Goal: Transaction & Acquisition: Purchase product/service

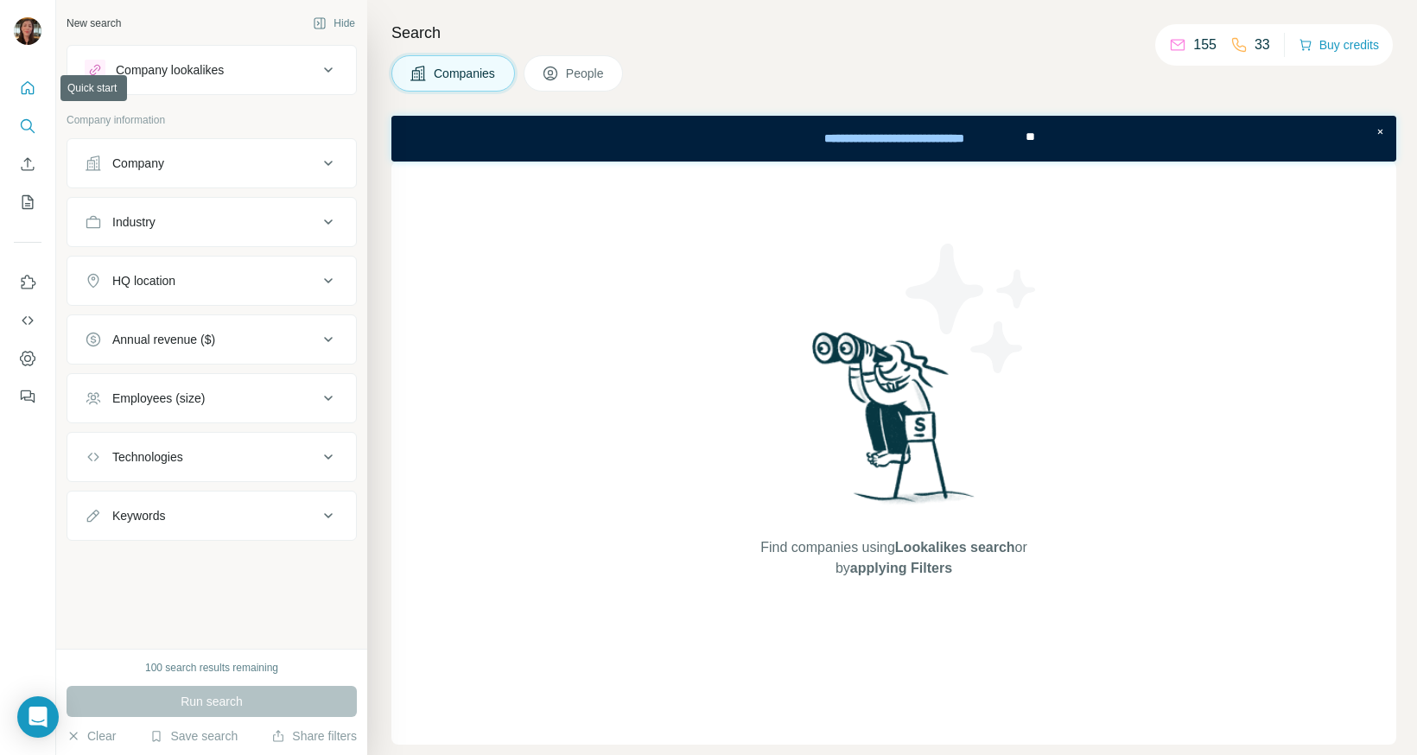
click at [27, 90] on icon "Quick start" at bounding box center [28, 87] width 13 height 13
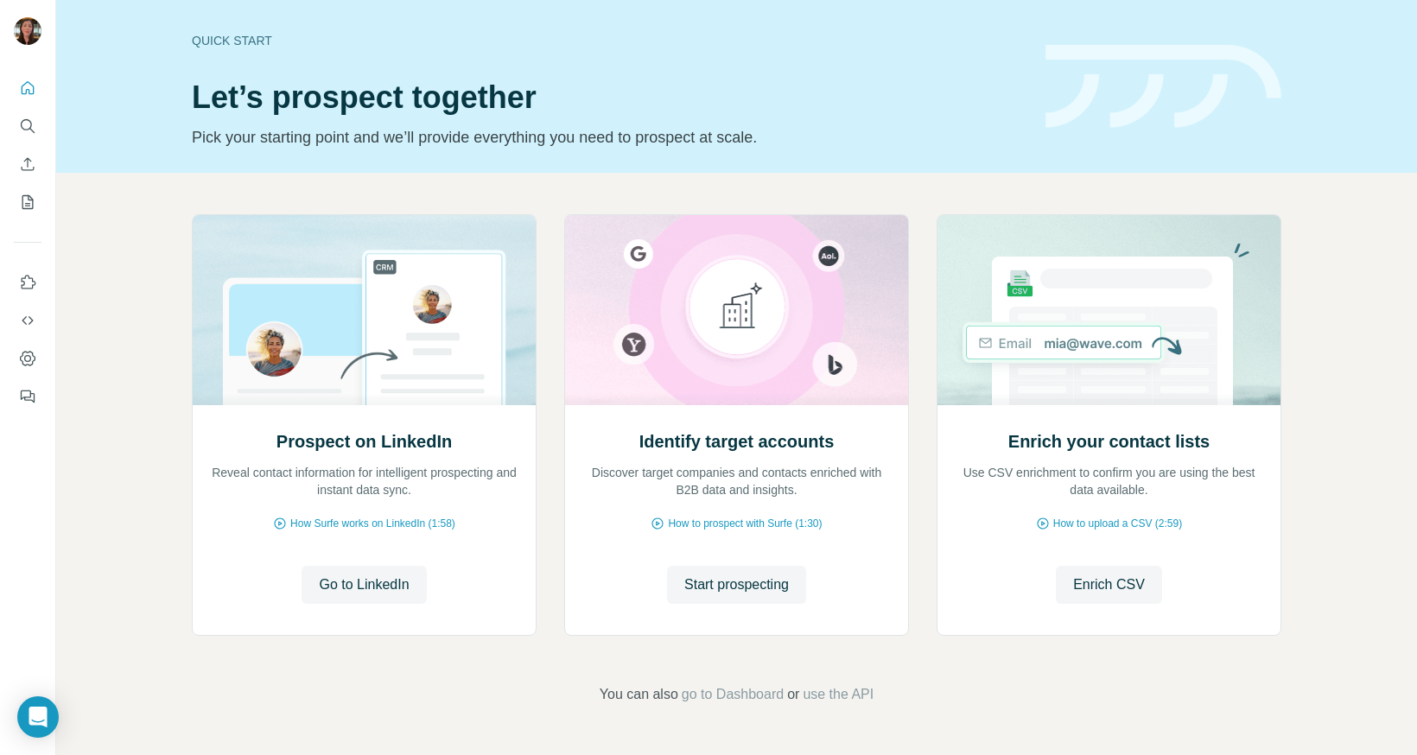
click at [34, 418] on div at bounding box center [28, 377] width 56 height 755
click at [32, 391] on icon "Feedback" at bounding box center [27, 396] width 17 height 17
click at [29, 165] on icon "Enrich CSV" at bounding box center [27, 164] width 17 height 17
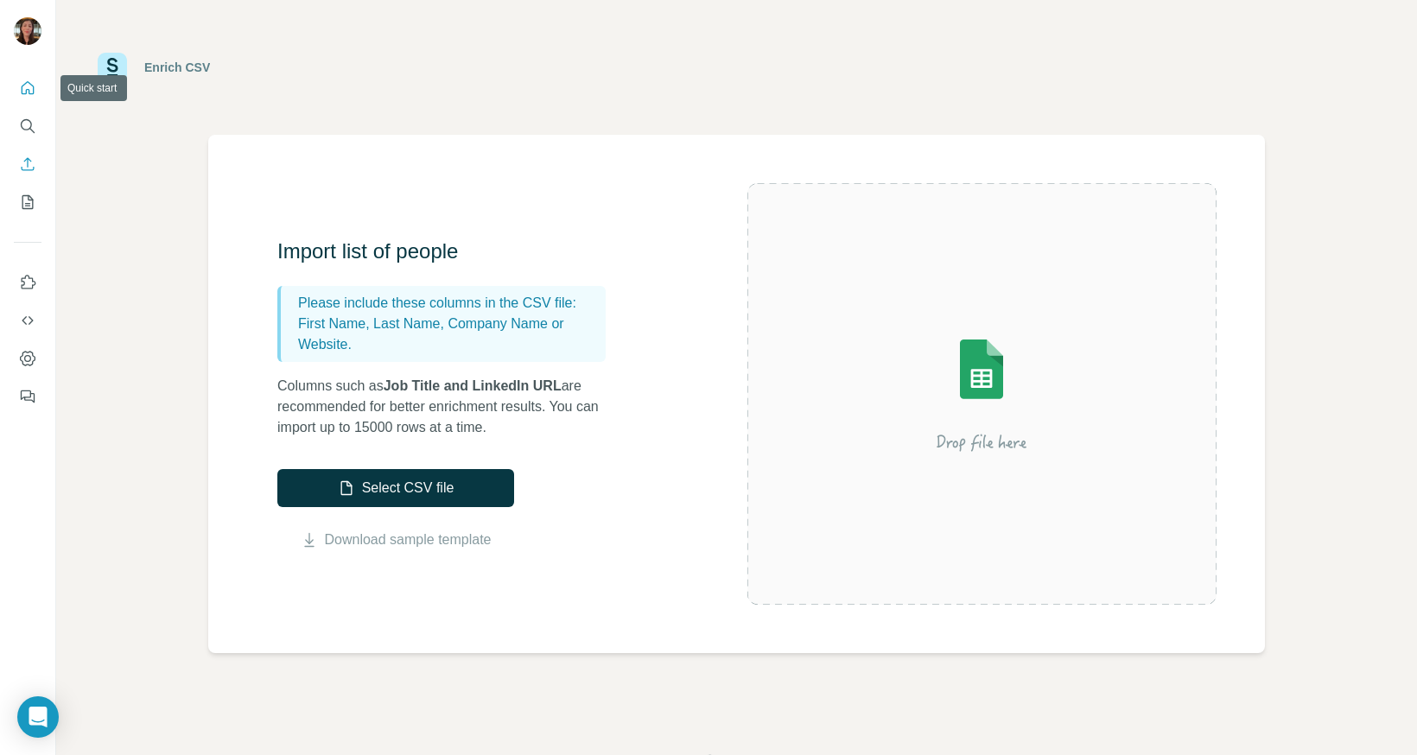
click at [31, 85] on icon "Quick start" at bounding box center [28, 87] width 13 height 13
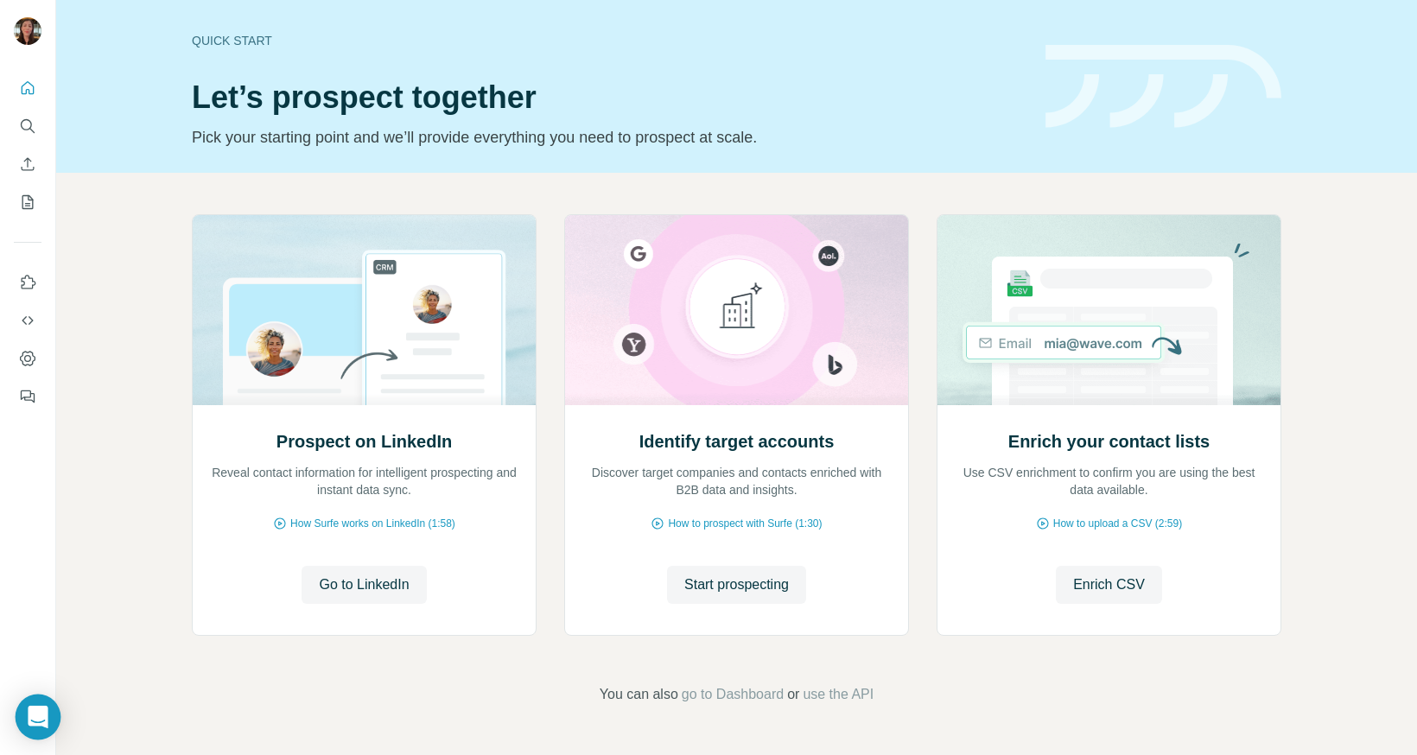
click at [41, 725] on icon "Ouvrir le Messenger Intercom" at bounding box center [38, 717] width 20 height 22
click at [41, 725] on div at bounding box center [28, 377] width 56 height 755
click at [25, 360] on icon "Dashboard" at bounding box center [27, 358] width 7 height 7
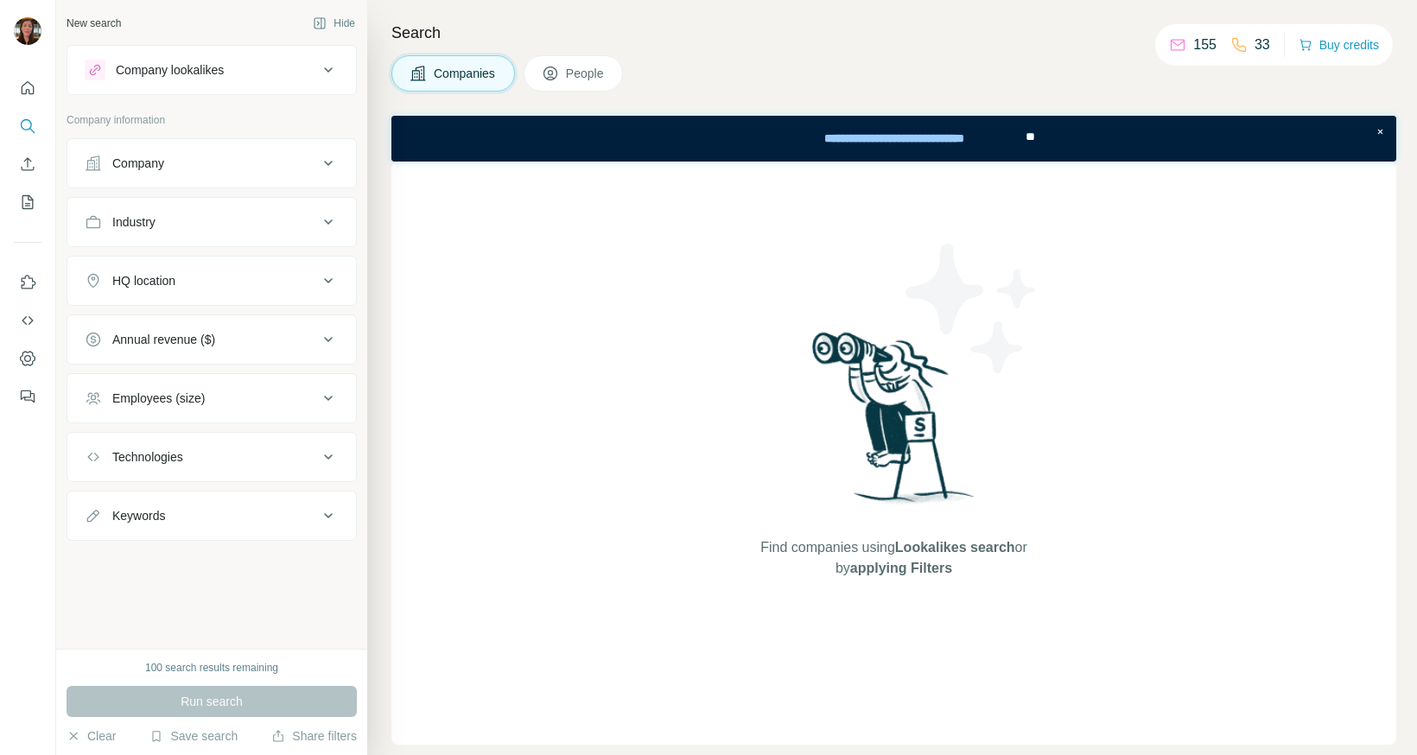
click at [142, 569] on div "New search Hide Company lookalikes Company information Company Industry HQ loca…" at bounding box center [211, 324] width 311 height 649
click at [25, 169] on icon "Enrich CSV" at bounding box center [27, 164] width 17 height 17
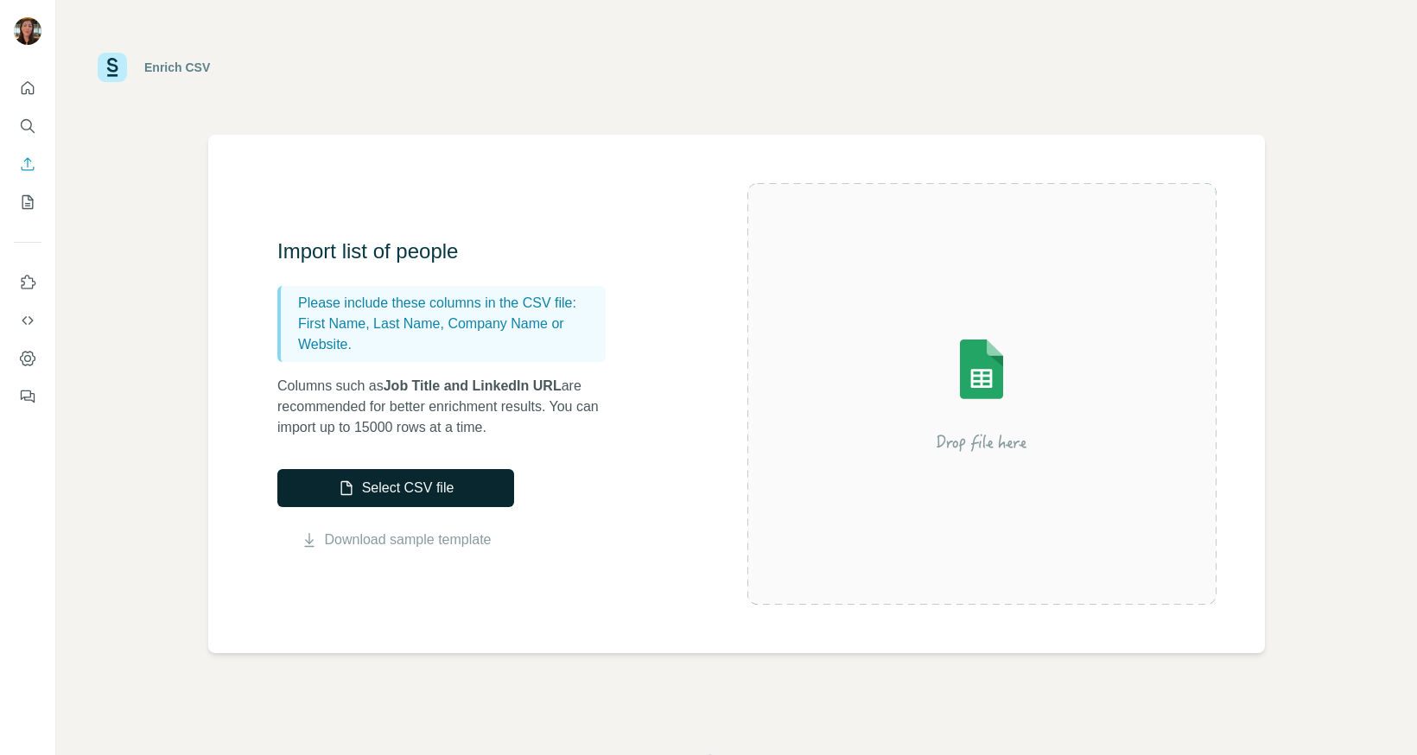
click at [401, 497] on button "Select CSV file" at bounding box center [395, 488] width 237 height 38
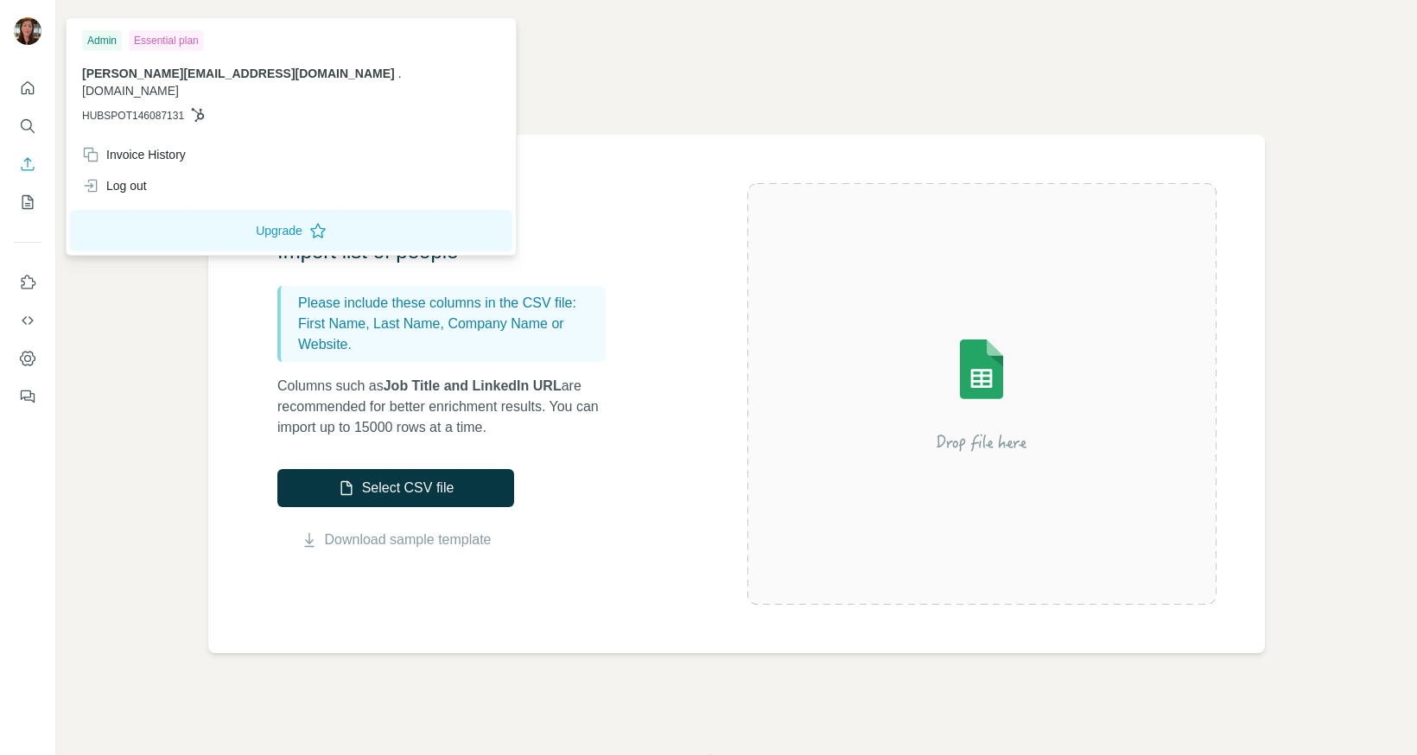
click at [29, 30] on img at bounding box center [28, 31] width 28 height 28
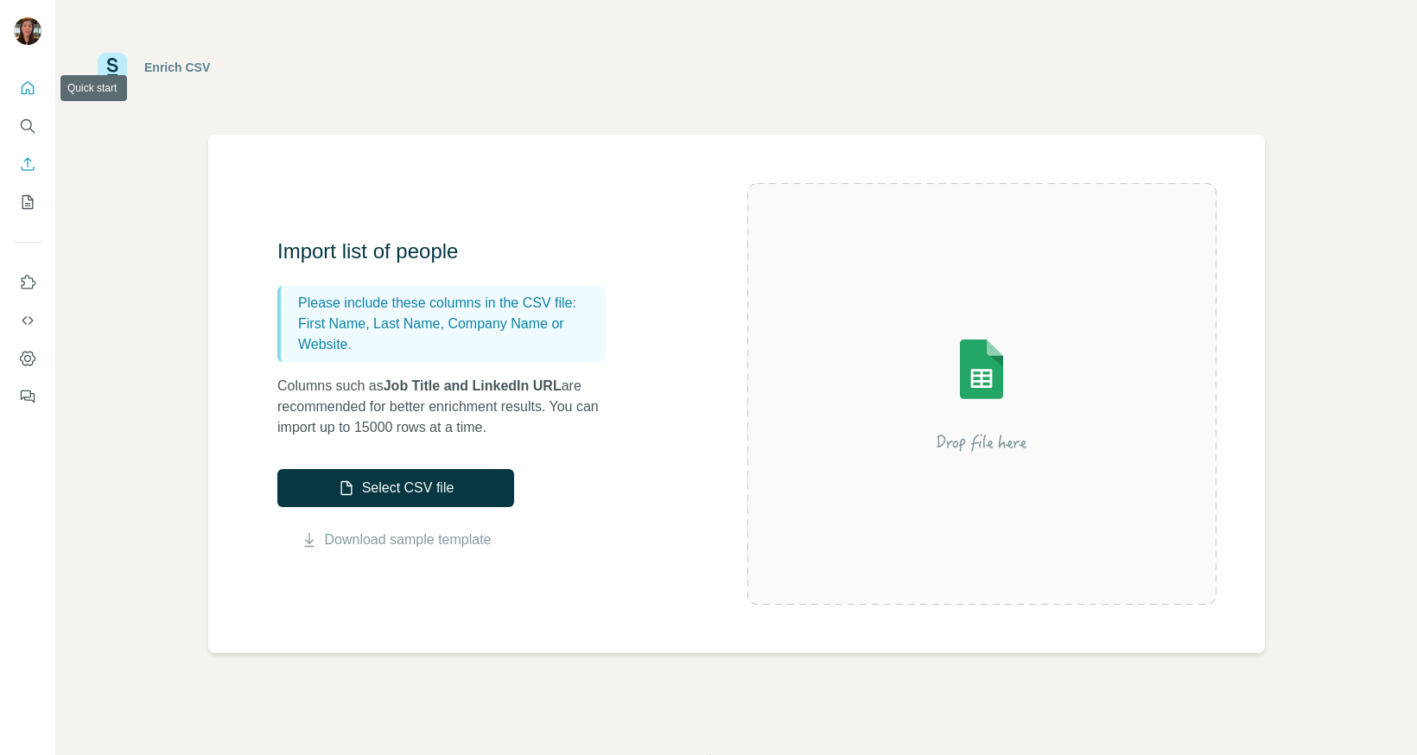
click at [34, 83] on icon "Quick start" at bounding box center [27, 88] width 17 height 17
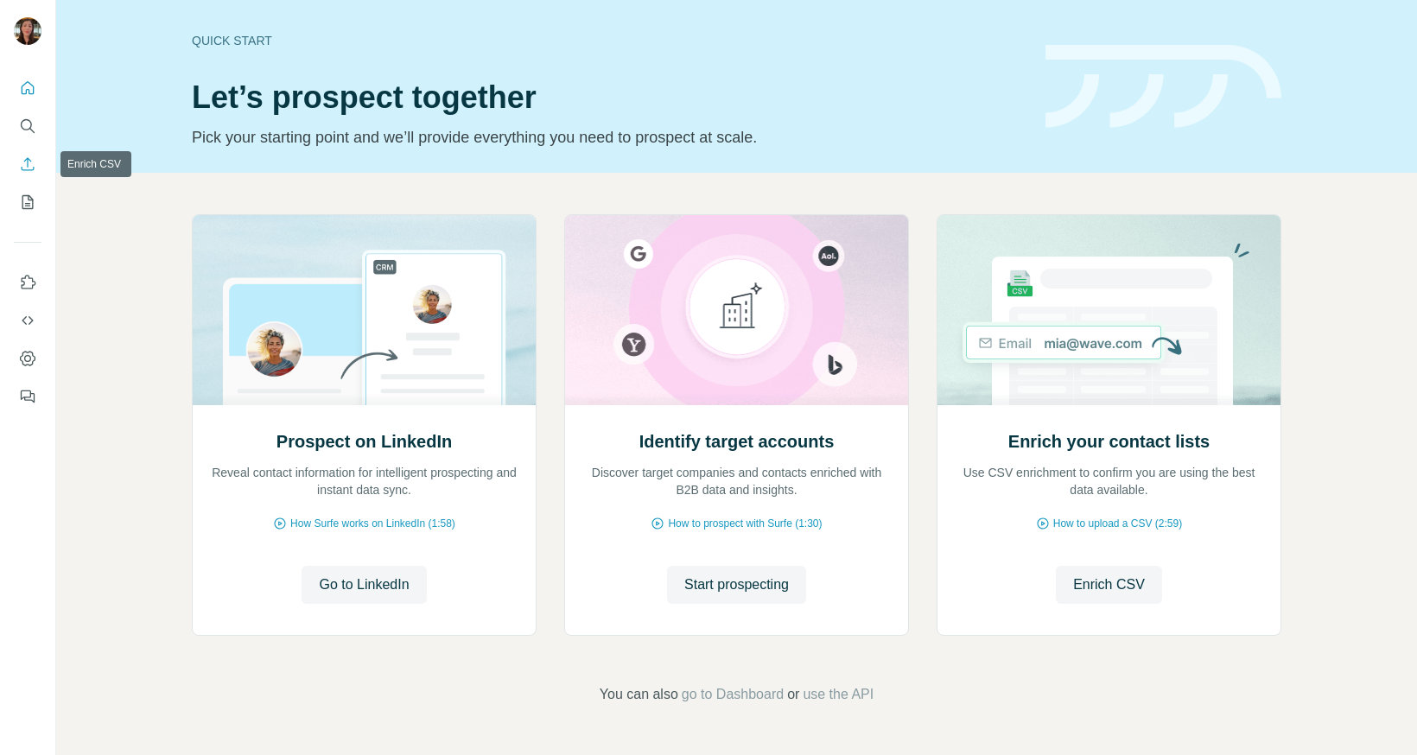
click at [34, 168] on icon "Enrich CSV" at bounding box center [28, 163] width 13 height 13
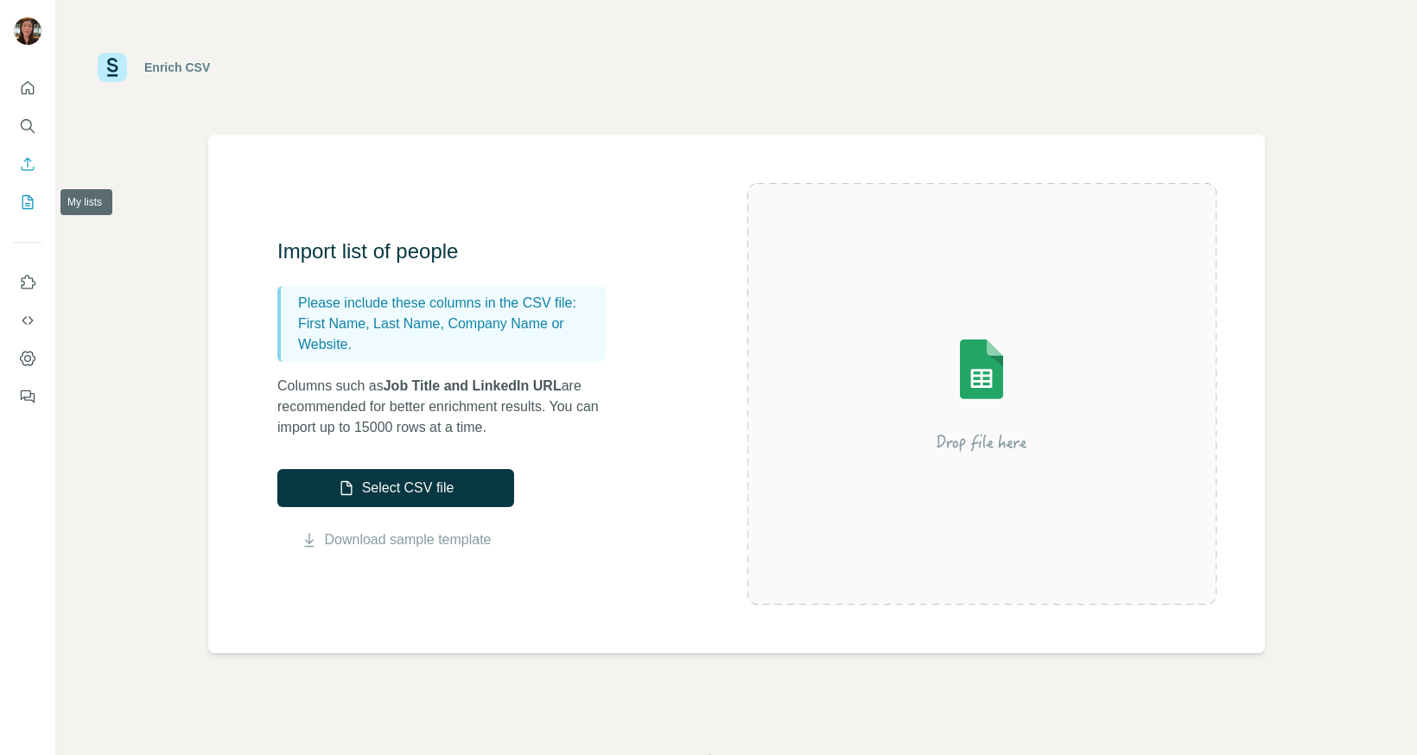
click at [29, 206] on icon "My lists" at bounding box center [29, 200] width 9 height 11
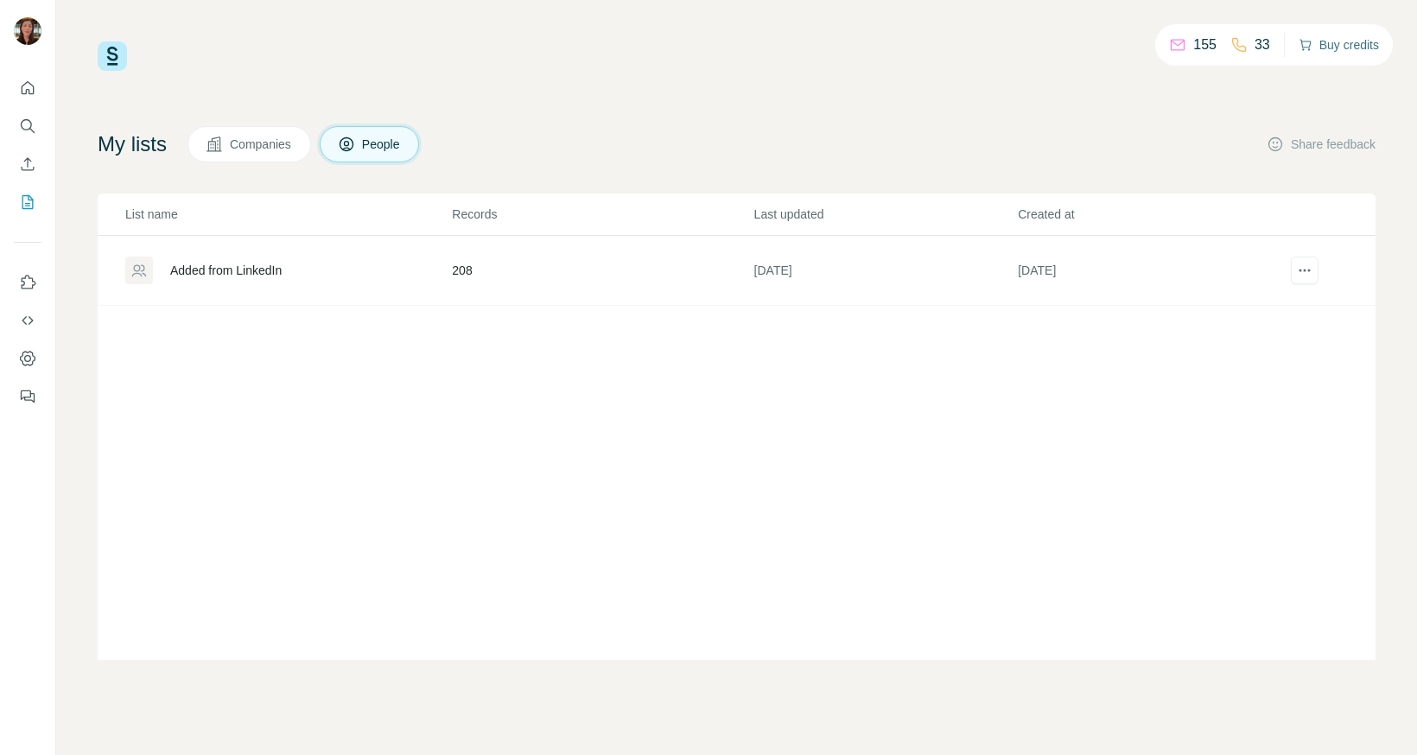
click at [1336, 35] on button "Buy credits" at bounding box center [1339, 45] width 80 height 24
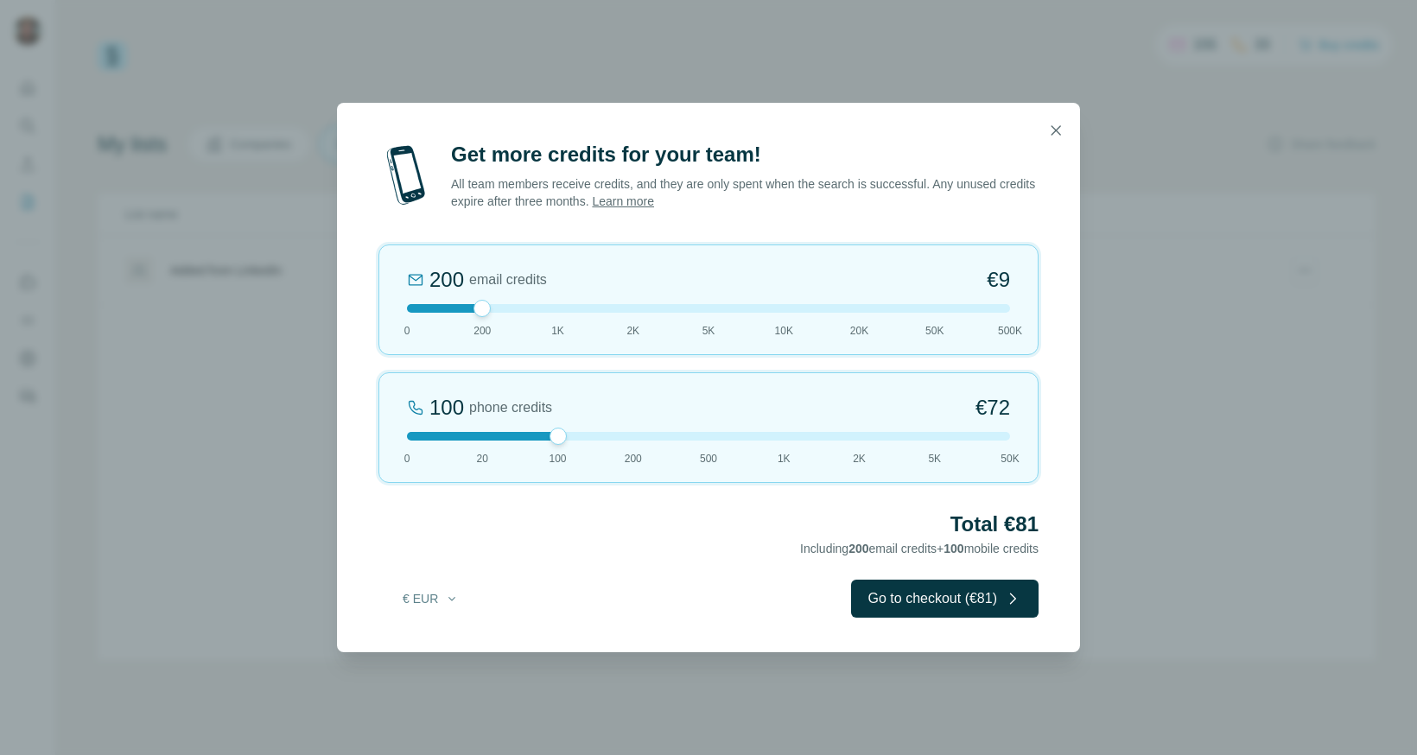
drag, startPoint x: 474, startPoint y: 436, endPoint x: 542, endPoint y: 434, distance: 67.4
click at [542, 434] on div at bounding box center [708, 436] width 603 height 9
drag, startPoint x: 560, startPoint y: 434, endPoint x: 509, endPoint y: 426, distance: 51.6
click at [509, 426] on div "20 phone credits €15 0 20 100 200 500 1K 2K 5K 50K" at bounding box center [709, 427] width 660 height 111
drag, startPoint x: 482, startPoint y: 438, endPoint x: 508, endPoint y: 438, distance: 25.9
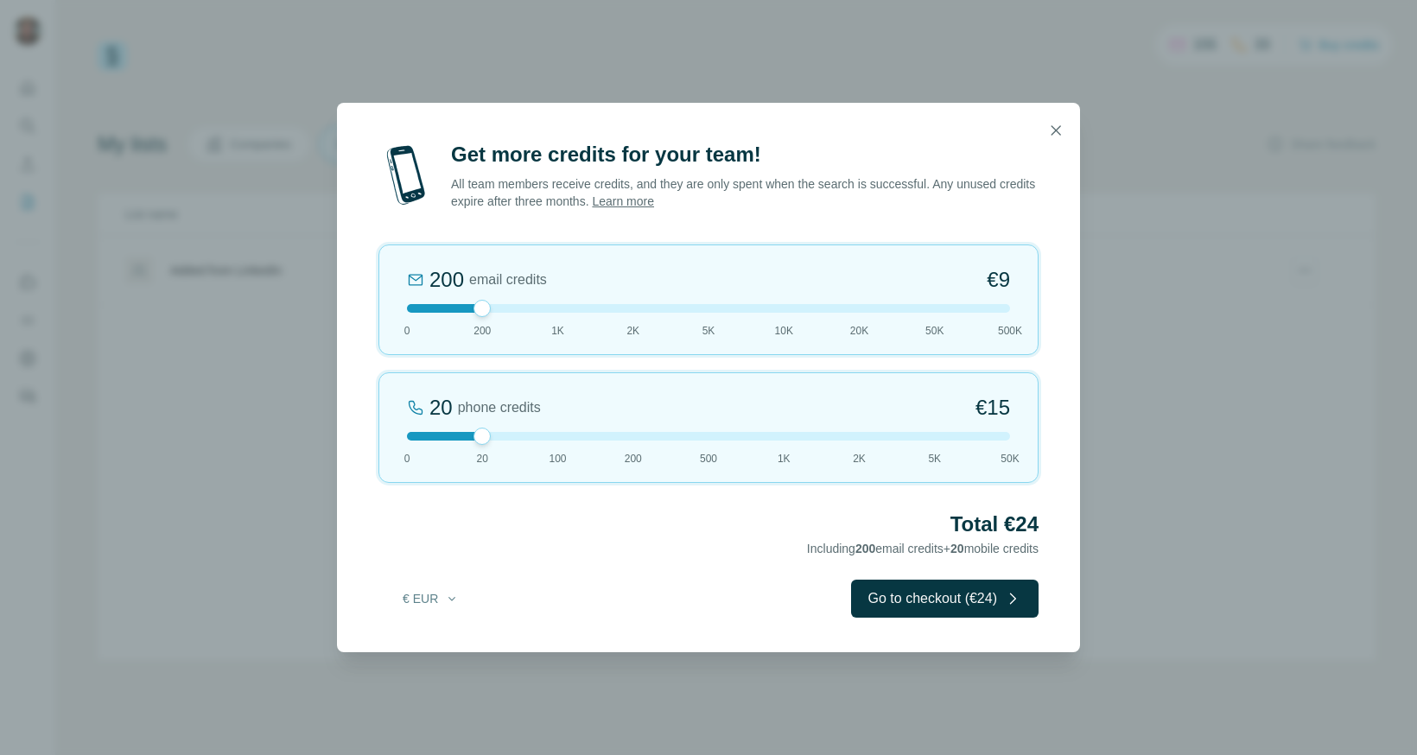
click at [508, 438] on div at bounding box center [708, 436] width 603 height 9
click at [245, 292] on div "Get more credits for your team! All team members receive credits, and they are …" at bounding box center [708, 377] width 1417 height 755
click at [1050, 128] on icon "button" at bounding box center [1055, 130] width 17 height 17
